Goal: Task Accomplishment & Management: Manage account settings

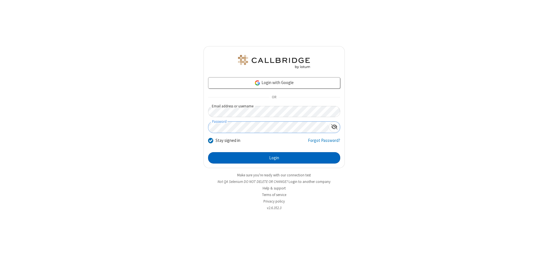
click at [274, 158] on button "Login" at bounding box center [274, 157] width 132 height 11
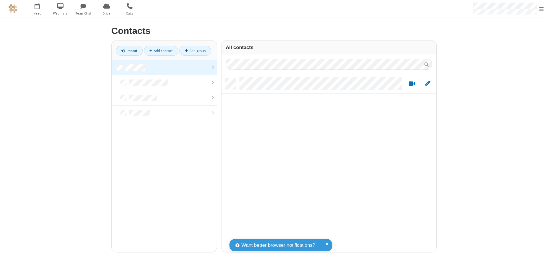
click at [164, 67] on link at bounding box center [164, 67] width 105 height 15
click at [129, 51] on link "Import" at bounding box center [129, 51] width 27 height 10
